Goal: Task Accomplishment & Management: Complete application form

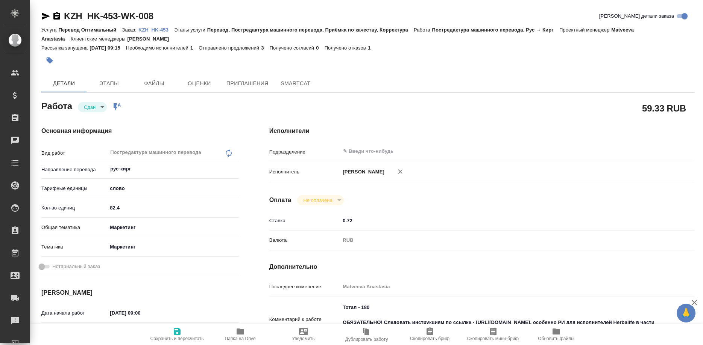
type textarea "x"
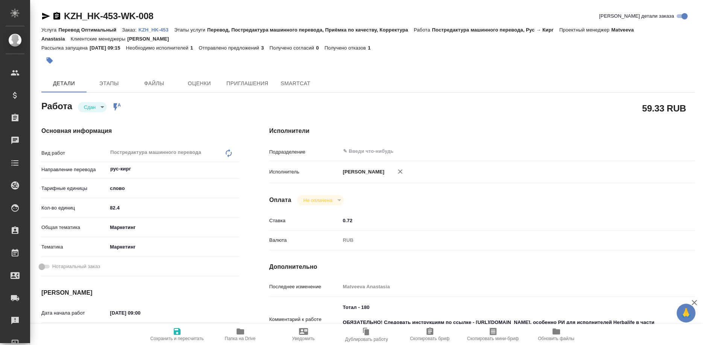
type textarea "x"
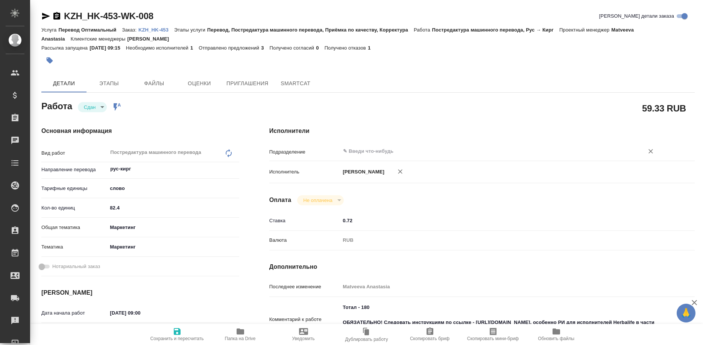
type textarea "x"
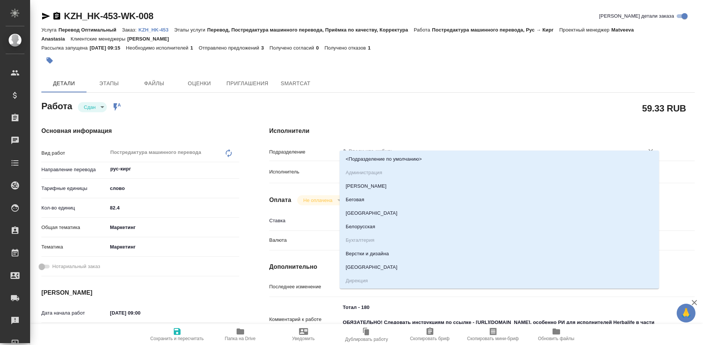
type textarea "x"
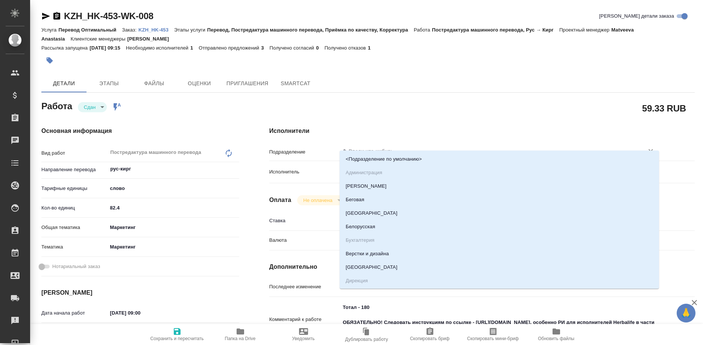
click at [359, 147] on input "text" at bounding box center [486, 151] width 289 height 9
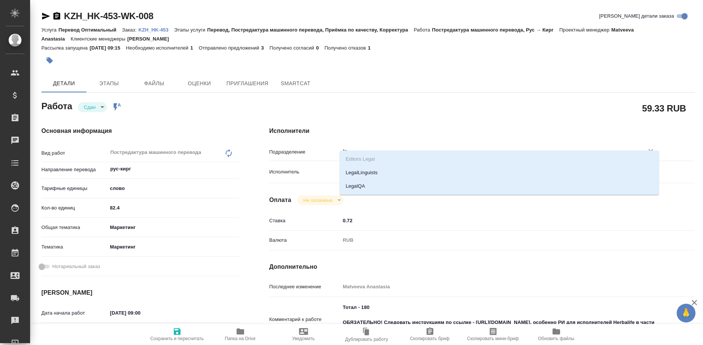
type input "leg"
click at [356, 182] on li "LegalQA" at bounding box center [498, 187] width 319 height 14
type textarea "x"
type input "LegalQA"
type textarea "x"
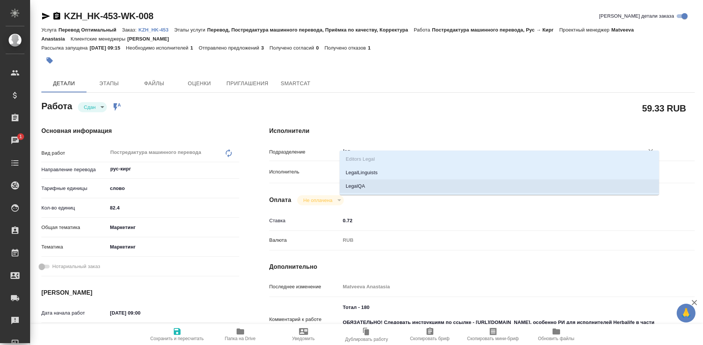
type textarea "x"
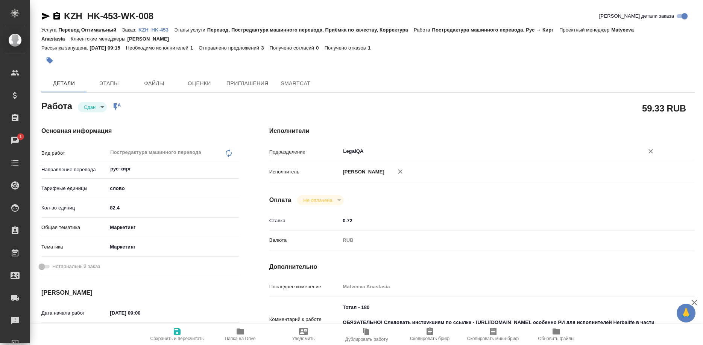
type input "LegalQA"
click at [182, 333] on span "Сохранить и пересчитать" at bounding box center [177, 334] width 54 height 14
type textarea "x"
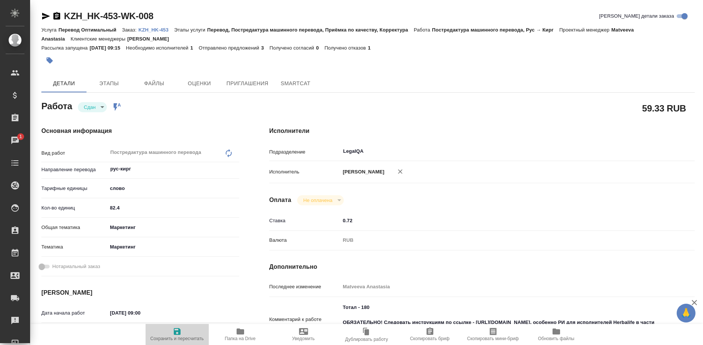
type textarea "x"
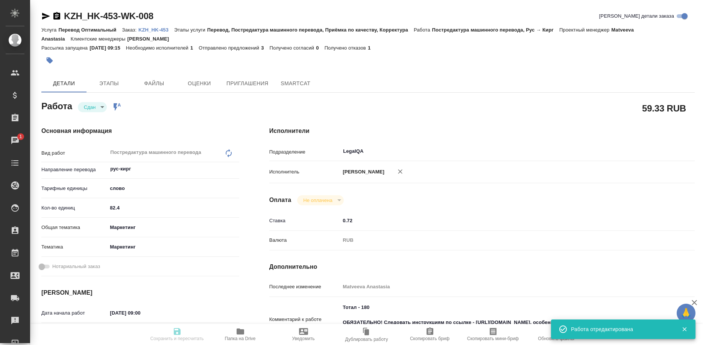
type input "closed"
type textarea "Постредактура машинного перевода"
type textarea "x"
type input "рус-кирг"
type input "5a8b1489cc6b4906c91bfd90"
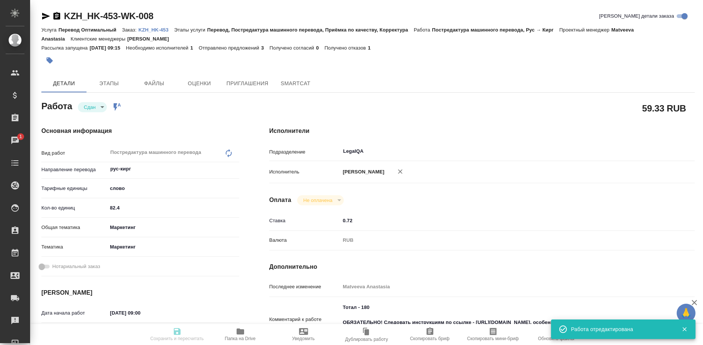
type input "82.4"
type input "marketing"
type input "5a8b8b956a9677013d343d63"
type input "17.09.2025 09:00"
type input "17.09.2025 11:00"
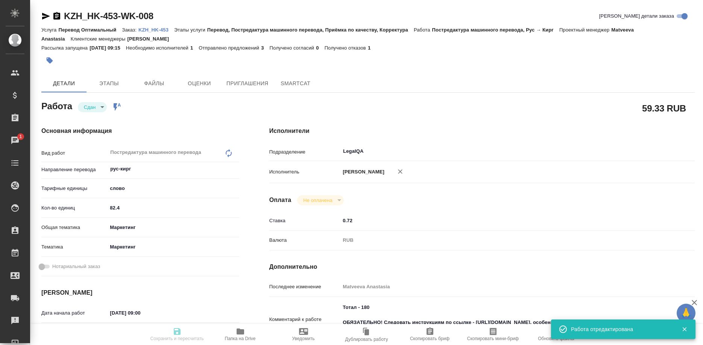
type input "17.09.2025 10:51"
type input "17.09.2025 11:00"
type input "LegalQA"
type input "notPayed"
type input "0.72"
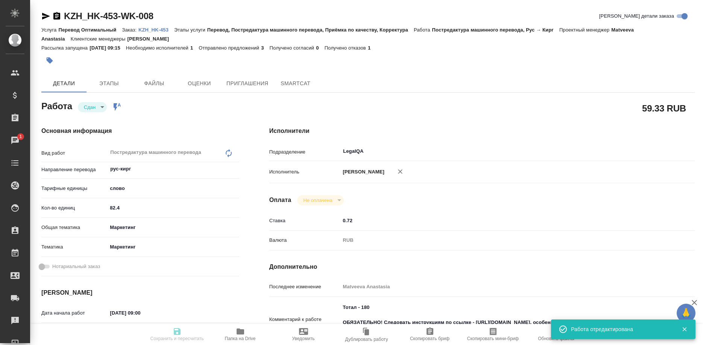
type input "RUB"
type input "Matveeva Anastasia"
type textarea "Тотал - 180 ОБЯЗАТЕЛЬНО! Следовать инструкциям по ссылке - https://drive.awater…"
type textarea "x"
type textarea "/Clients/HK/Orders/KZH_HK-453/Translated/KZH_HK-453-WK-008"
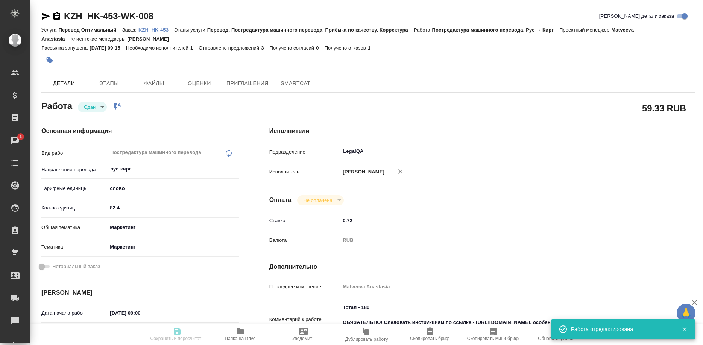
type textarea "x"
type input "KZH_HK-453"
type input "Перевод Оптимальный"
type input "Перевод, Постредактура машинного перевода, Приёмка по качеству, Корректура"
type input "Кошербаева Назерке"
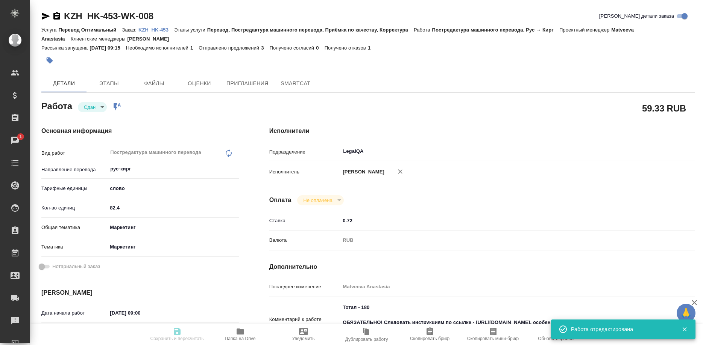
type input "/Clients/HK/Orders/KZH_HK-453"
type textarea "x"
type textarea "перевод каз кирг узб, без сохр ориг, в ворде."
type textarea "x"
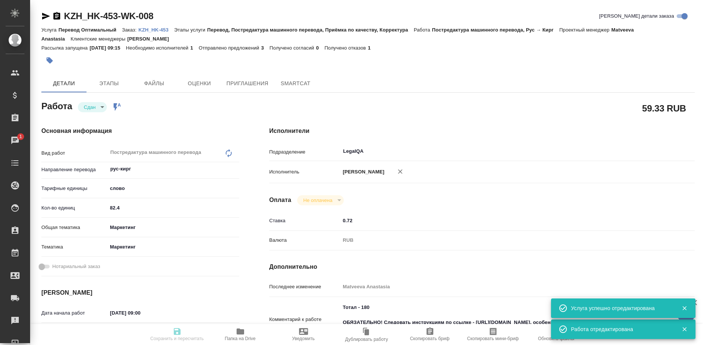
type textarea "x"
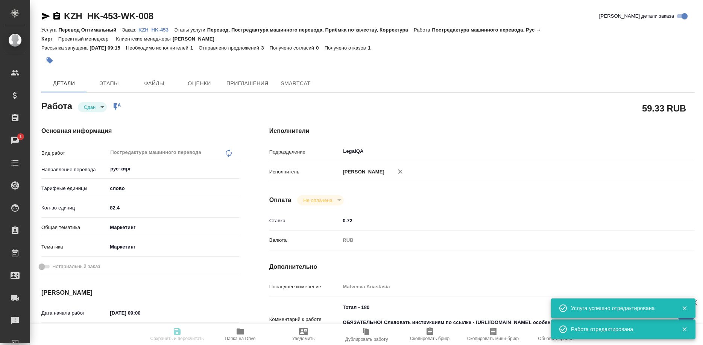
type textarea "x"
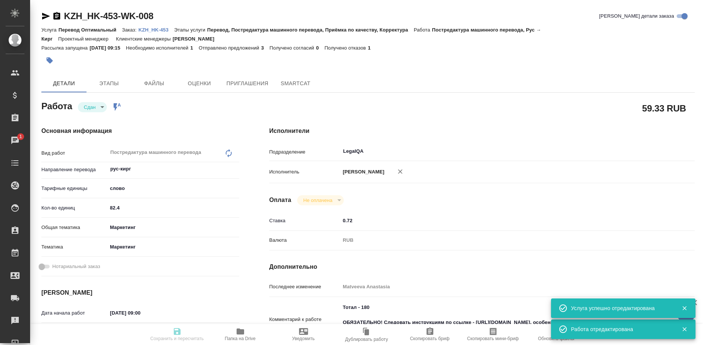
type textarea "x"
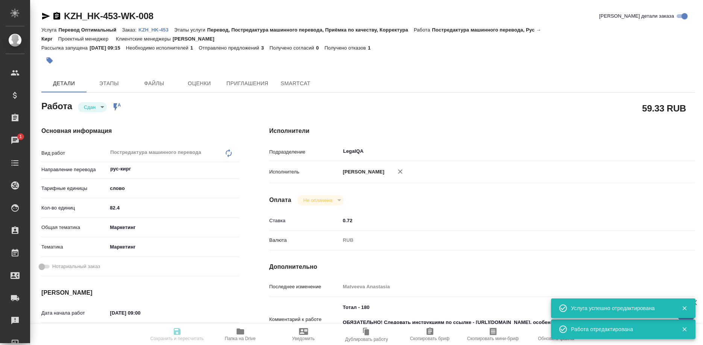
type textarea "x"
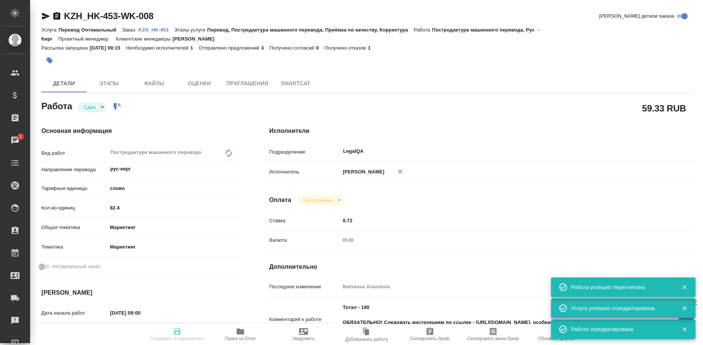
type input "closed"
type textarea "Постредактура машинного перевода"
type textarea "x"
type input "рус-кирг"
type input "5a8b1489cc6b4906c91bfd90"
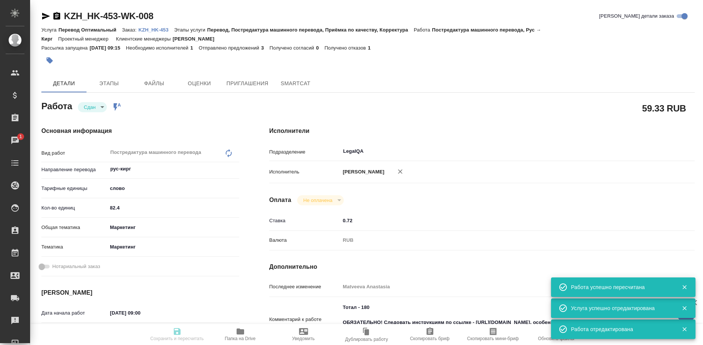
type input "82.4"
type input "marketing"
type input "5a8b8b956a9677013d343d63"
type input "17.09.2025 09:00"
type input "17.09.2025 11:00"
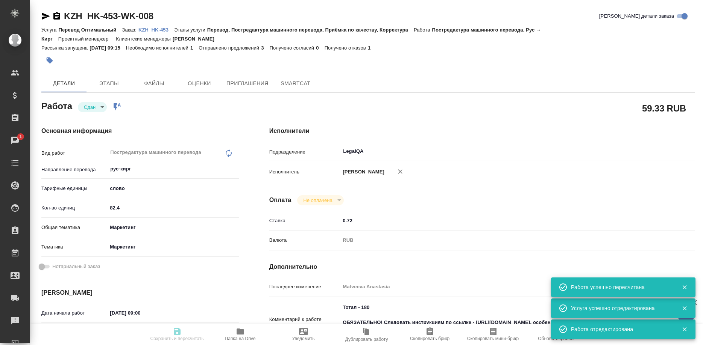
type input "17.09.2025 10:51"
type input "17.09.2025 11:00"
type input "LegalQA"
type input "notPayed"
type input "0.72"
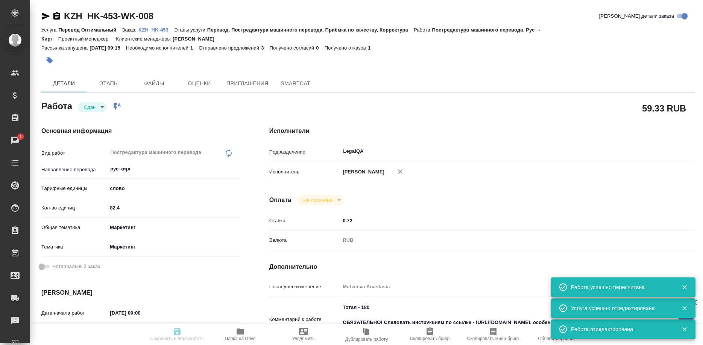
type input "RUB"
type input "Matveeva Anastasia"
type textarea "Тотал - 180 ОБЯЗАТЕЛЬНО! Следовать инструкциям по ссылке - https://drive.awater…"
type textarea "x"
type textarea "/Clients/HK/Orders/KZH_HK-453/Translated/KZH_HK-453-WK-008"
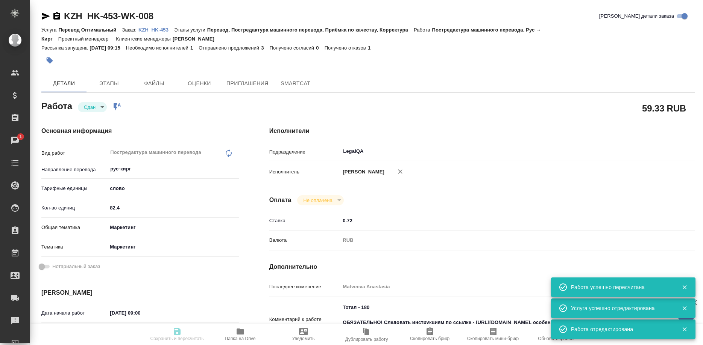
type textarea "x"
type input "KZH_HK-453"
type input "Перевод Оптимальный"
type input "Перевод, Постредактура машинного перевода, Приёмка по качеству, Корректура"
type input "Кошербаева Назерке"
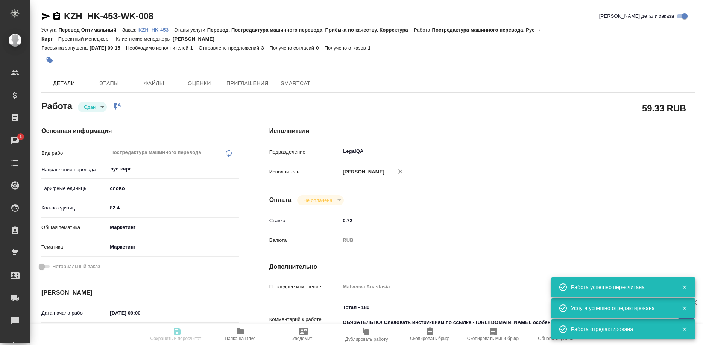
type input "/Clients/HK/Orders/KZH_HK-453"
type textarea "x"
type textarea "перевод каз кирг узб, без сохр ориг, в ворде."
type textarea "x"
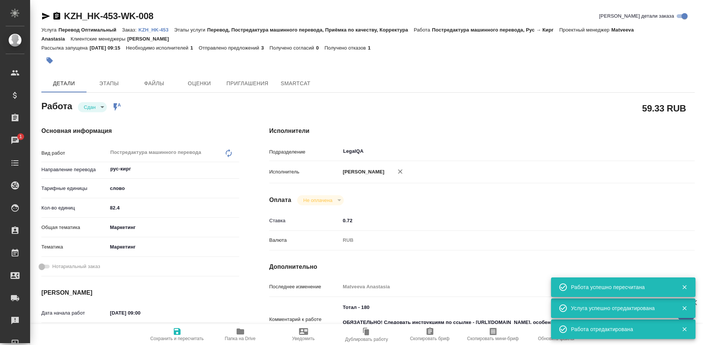
type textarea "x"
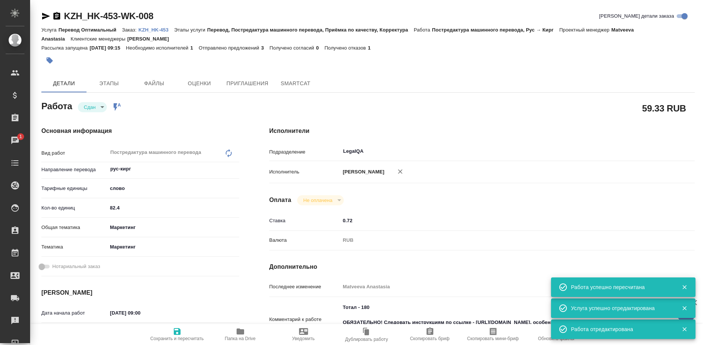
type textarea "x"
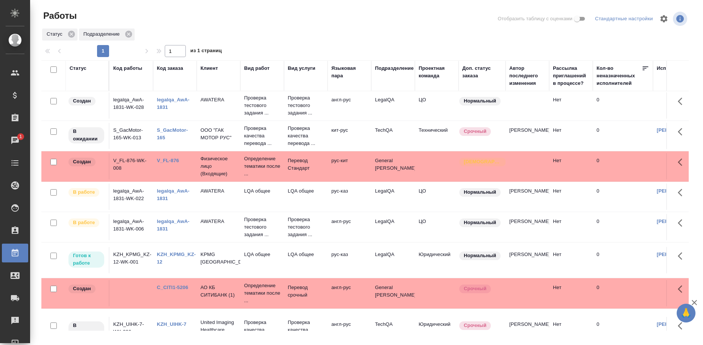
scroll to position [322, 0]
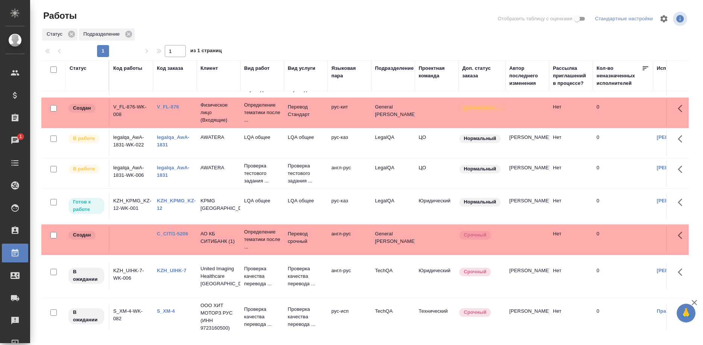
click at [179, 198] on link "KZH_KPMG_KZ-12" at bounding box center [176, 204] width 39 height 13
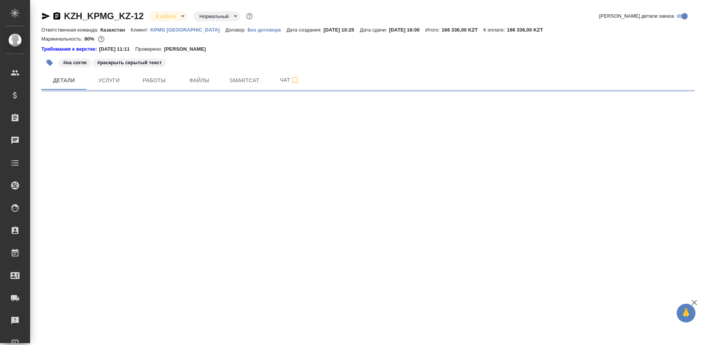
select select "RU"
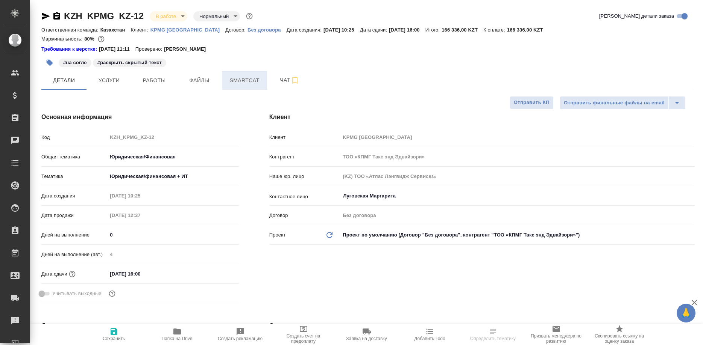
type textarea "x"
type input "Matveeva Anastasia"
click at [242, 82] on span "Smartcat" at bounding box center [244, 80] width 36 height 9
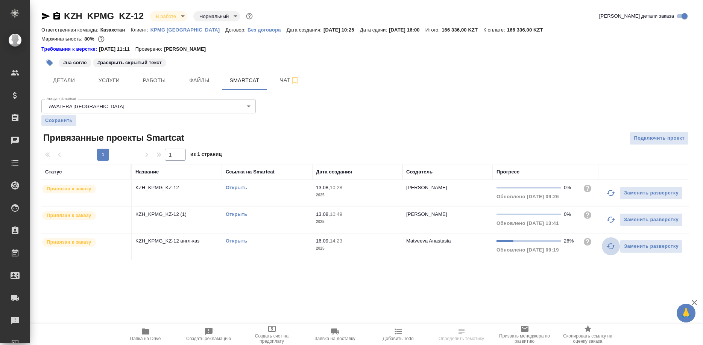
click at [607, 240] on button "button" at bounding box center [610, 247] width 18 height 18
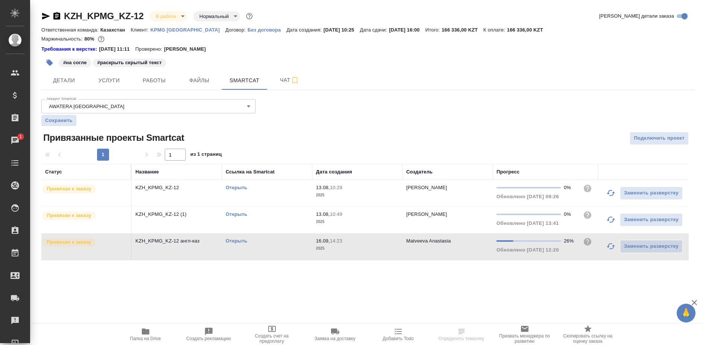
click at [234, 242] on link "Открыть" at bounding box center [236, 241] width 21 height 6
click at [159, 84] on span "Работы" at bounding box center [154, 80] width 36 height 9
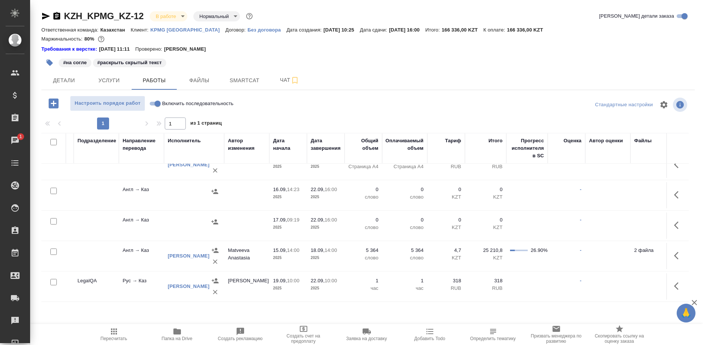
scroll to position [14, 235]
